Goal: Task Accomplishment & Management: Manage account settings

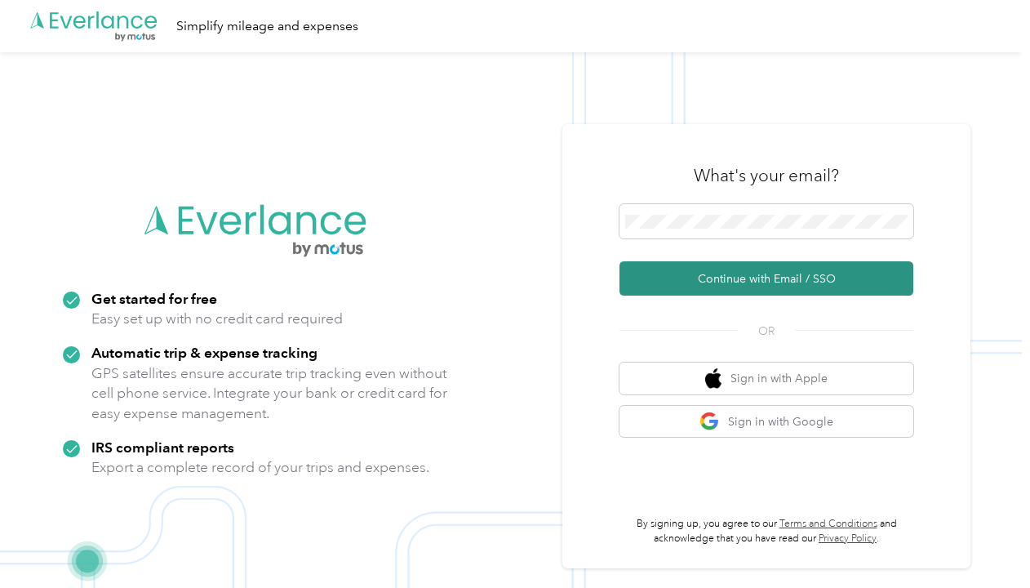
click at [698, 284] on button "Continue with Email / SSO" at bounding box center [767, 278] width 294 height 34
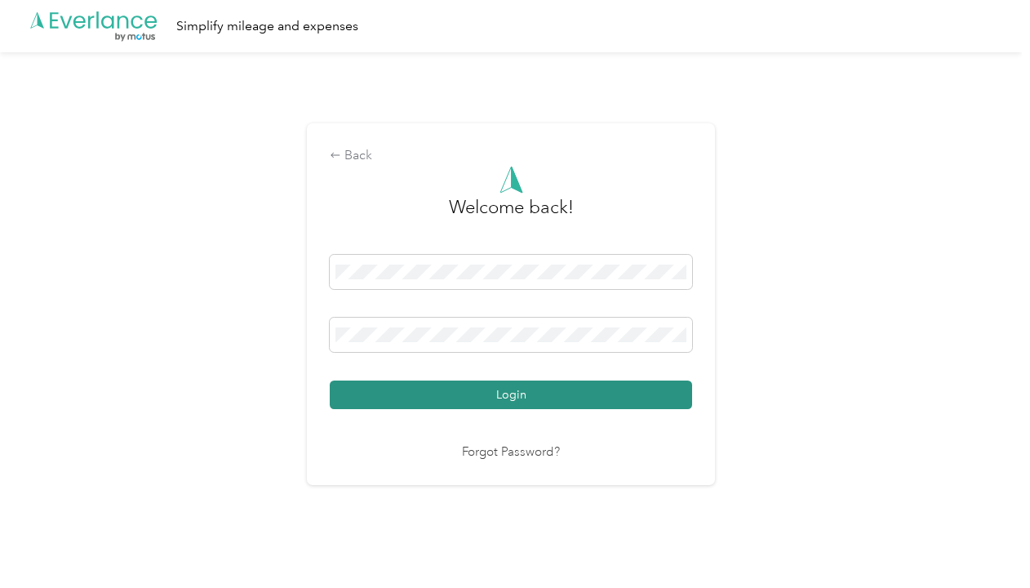
click at [541, 404] on button "Login" at bounding box center [511, 394] width 362 height 29
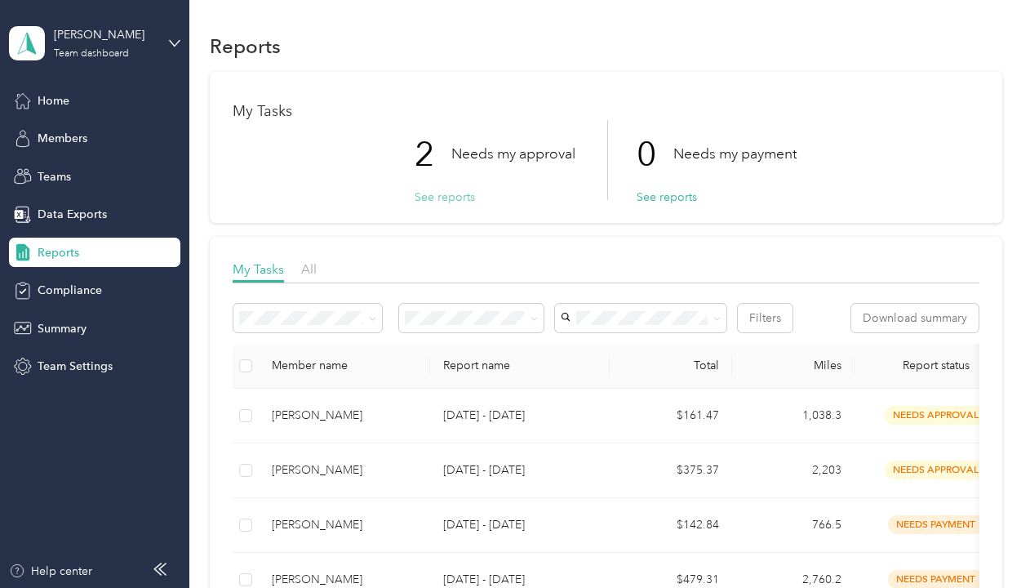
click at [442, 192] on button "See reports" at bounding box center [445, 197] width 60 height 17
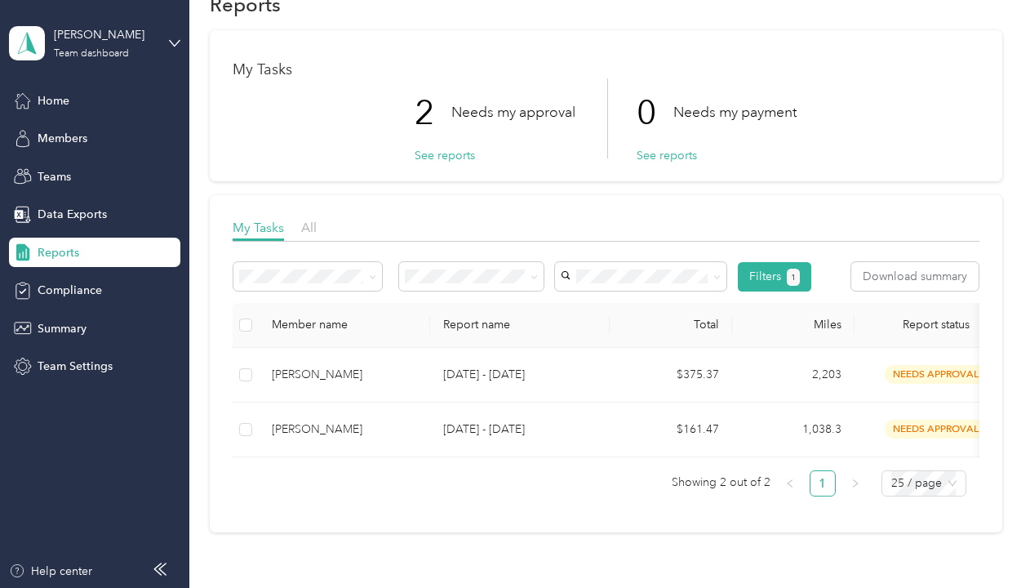
scroll to position [82, 0]
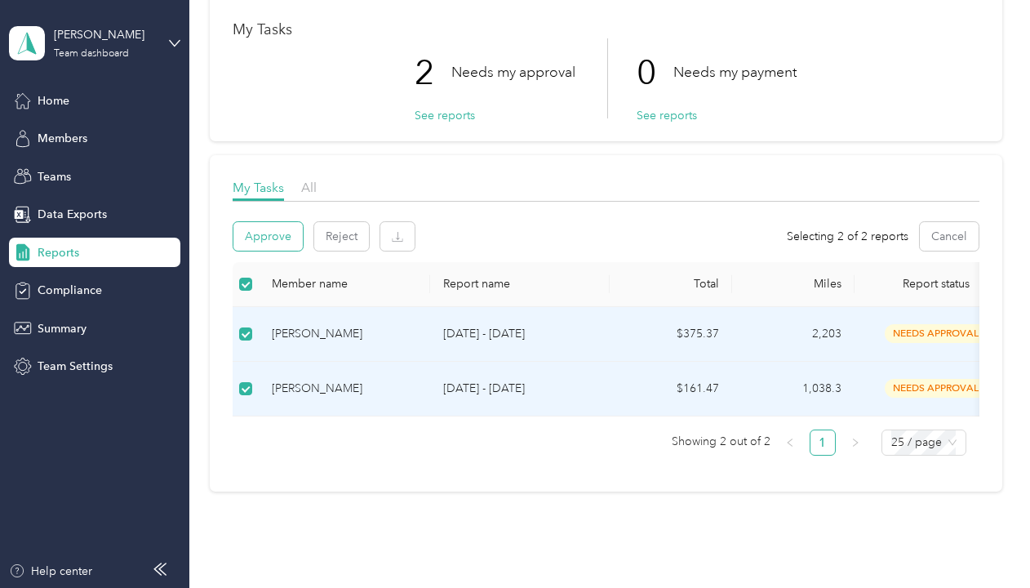
click at [273, 237] on button "Approve" at bounding box center [267, 236] width 69 height 29
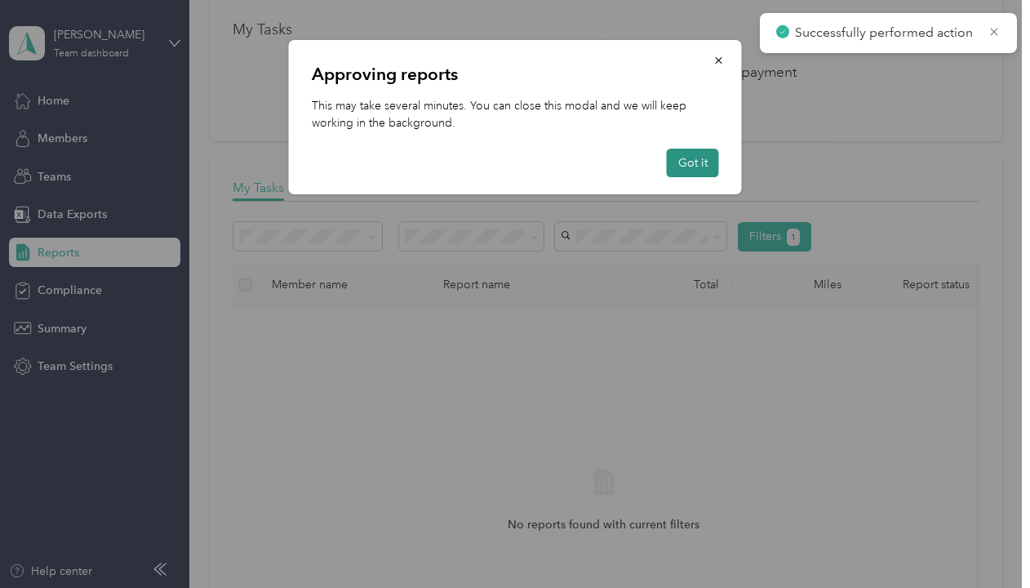
click at [688, 163] on button "Got it" at bounding box center [693, 163] width 52 height 29
